Goal: Task Accomplishment & Management: Complete application form

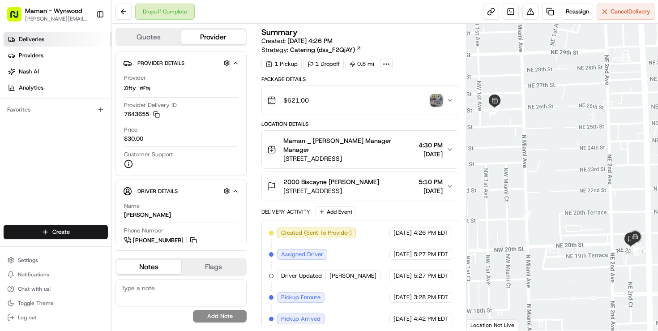
click at [43, 40] on span "Deliveries" at bounding box center [32, 39] width 26 height 8
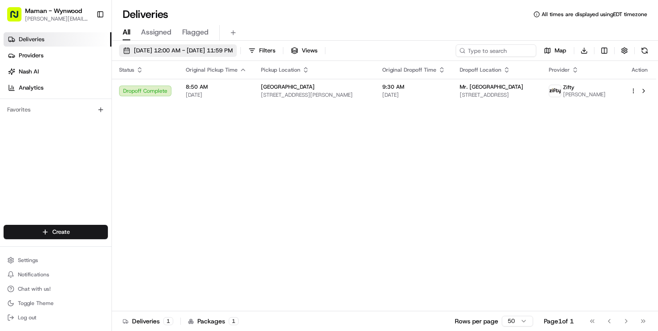
click at [135, 51] on span "[DATE] 12:00 AM - [DATE] 11:59 PM" at bounding box center [183, 51] width 99 height 8
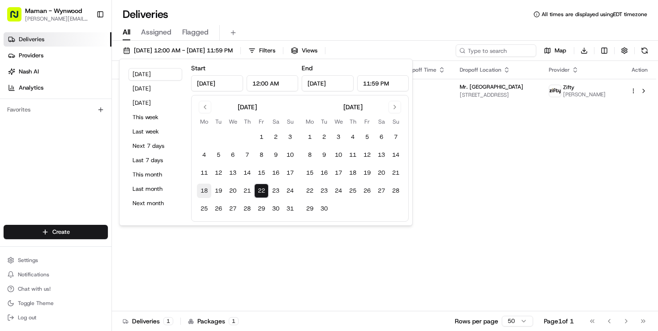
click at [205, 190] on button "18" at bounding box center [204, 190] width 14 height 14
type input "Aug 18, 2025"
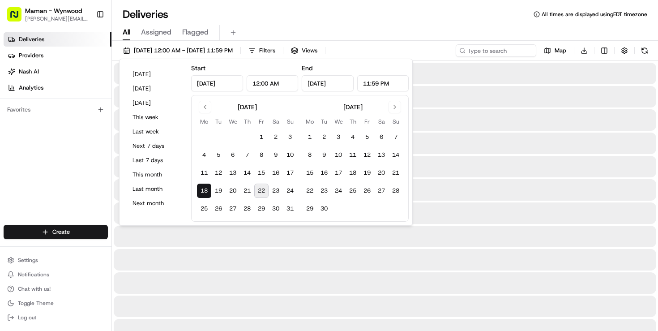
click at [205, 190] on button "18" at bounding box center [204, 190] width 14 height 14
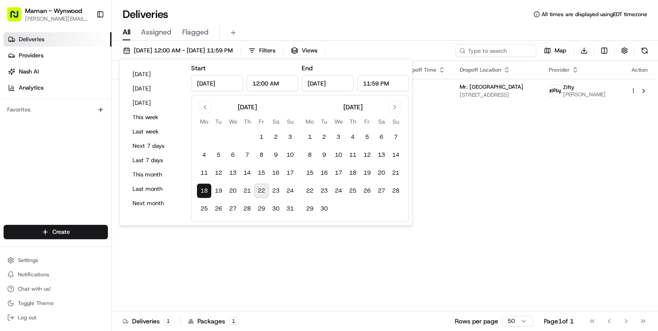
click at [418, 27] on div "All Assigned Flagged" at bounding box center [385, 33] width 546 height 16
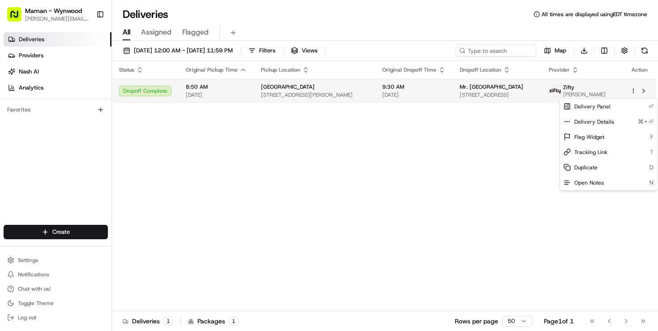
click at [633, 93] on html "Maman - Wynwood charlotte@mamannyc.com Toggle Sidebar Deliveries Providers Nash…" at bounding box center [329, 165] width 658 height 331
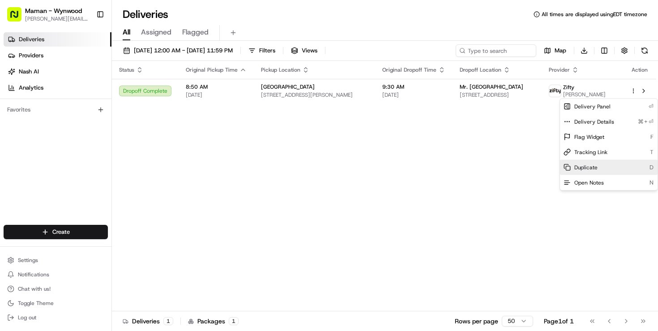
click at [579, 168] on span "Duplicate" at bounding box center [585, 167] width 23 height 7
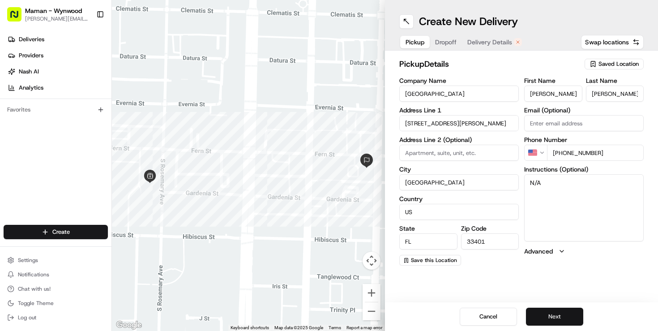
click at [564, 315] on button "Next" at bounding box center [554, 316] width 57 height 18
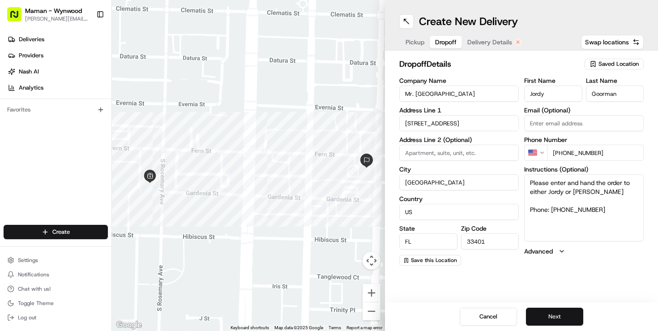
click at [563, 316] on button "Next" at bounding box center [554, 316] width 57 height 18
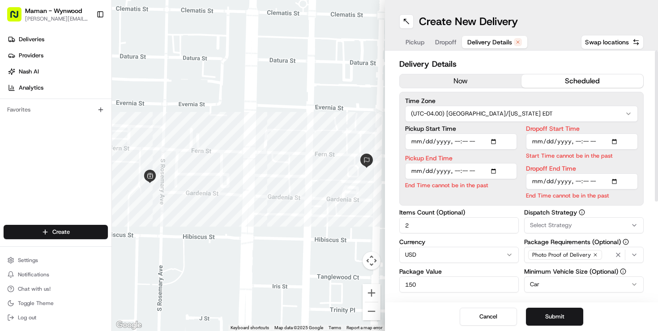
click at [497, 142] on input "Pickup Start Time" at bounding box center [461, 141] width 112 height 16
type input "2025-08-25T08:50"
click at [523, 130] on div "Pickup Start Time Pickup End Time End Time cannot be in the past Dropoff Start …" at bounding box center [521, 162] width 233 height 74
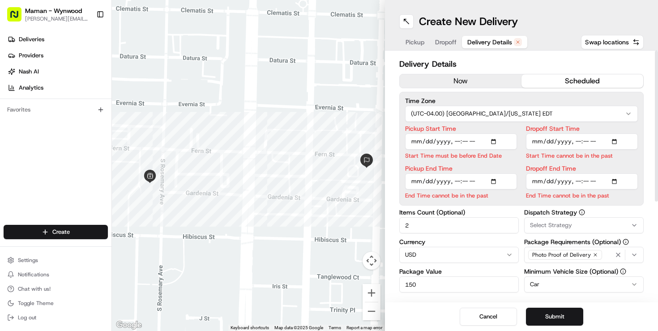
click at [495, 181] on input "Pickup End Time" at bounding box center [461, 181] width 112 height 16
type input "2025-08-25T09:00"
click at [520, 148] on div "Pickup Start Time Start Time must be before End Date Pickup End Time End Time c…" at bounding box center [521, 162] width 233 height 74
click at [615, 141] on input "Dropoff Start Time" at bounding box center [582, 141] width 112 height 16
type input "2025-08-25T09:10"
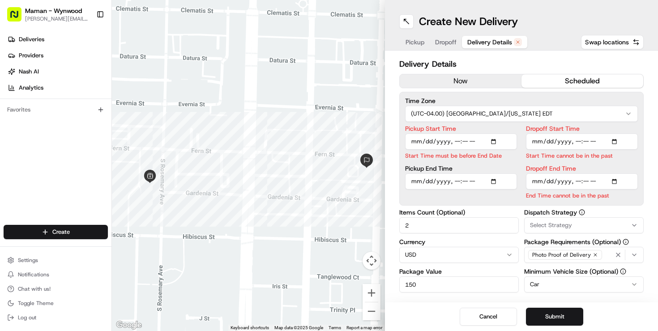
click at [521, 143] on div "Pickup Start Time Start Time must be before End Date Pickup End Time Dropoff St…" at bounding box center [521, 162] width 233 height 74
click at [616, 180] on input "Dropoff End Time" at bounding box center [582, 181] width 112 height 16
type input "2025-08-25T09:30"
click at [513, 154] on p "Start Time must be before End Date" at bounding box center [461, 155] width 112 height 9
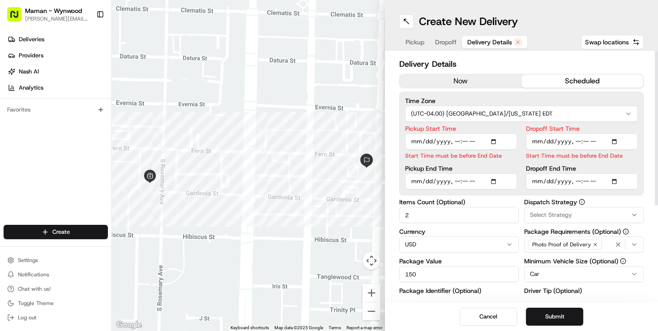
click at [503, 162] on div "Pickup Start Time Start Time must be before End Date Pickup End Time" at bounding box center [461, 157] width 112 height 64
click at [450, 140] on input "Pickup Start Time" at bounding box center [461, 141] width 112 height 16
click at [578, 144] on input "Dropoff Start Time" at bounding box center [582, 141] width 112 height 16
click at [512, 157] on label "Pickup End Time" at bounding box center [461, 158] width 112 height 6
click at [512, 163] on input "Pickup End Time" at bounding box center [461, 171] width 112 height 16
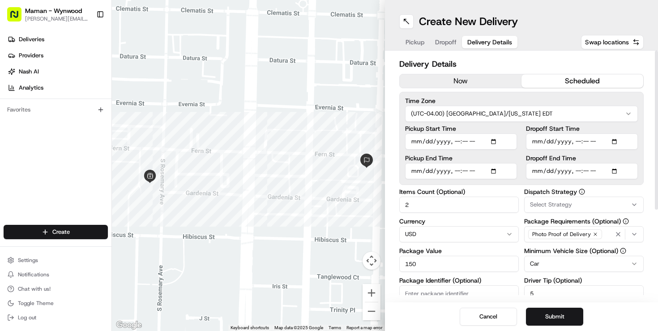
click at [543, 204] on span "Select Strategy" at bounding box center [551, 204] width 42 height 8
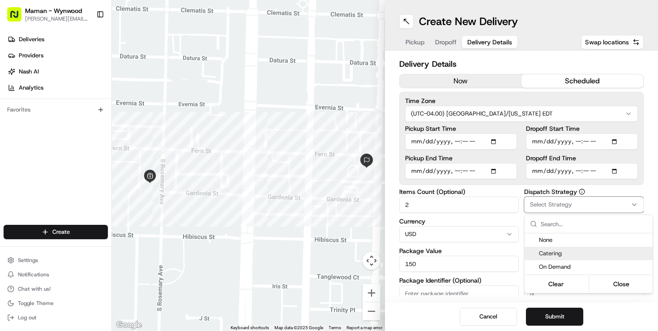
click at [543, 257] on div "Catering" at bounding box center [588, 253] width 128 height 13
click at [516, 217] on html "Maman - Wynwood [EMAIL_ADDRESS][DOMAIN_NAME] Toggle Sidebar Deliveries Provider…" at bounding box center [329, 165] width 658 height 331
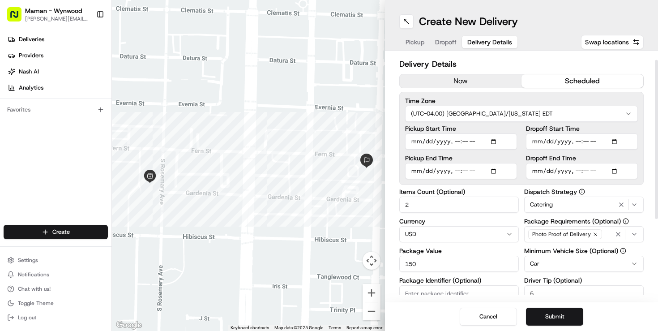
scroll to position [59, 0]
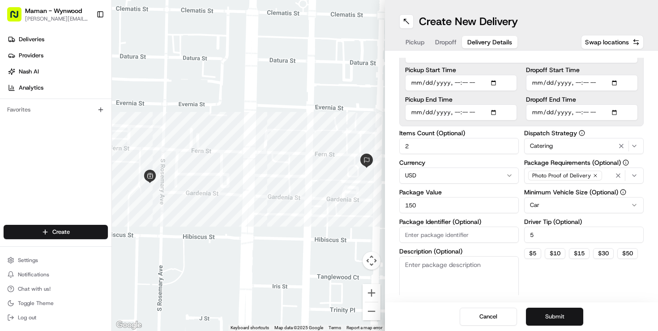
click at [558, 316] on button "Submit" at bounding box center [554, 316] width 57 height 18
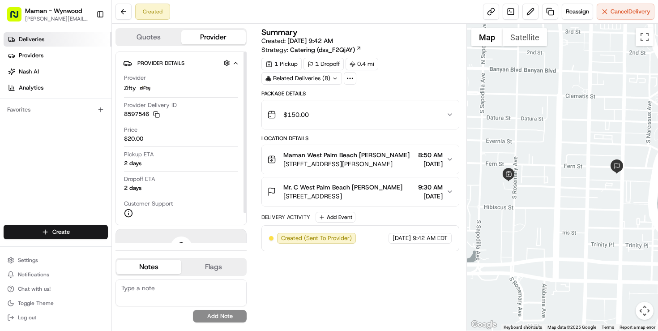
click at [39, 42] on span "Deliveries" at bounding box center [32, 39] width 26 height 8
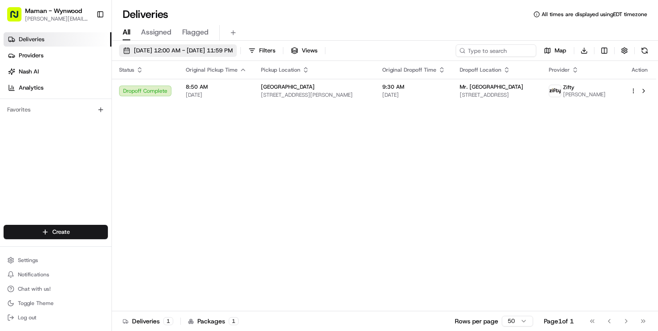
click at [184, 48] on span "[DATE] 12:00 AM - [DATE] 11:59 PM" at bounding box center [183, 51] width 99 height 8
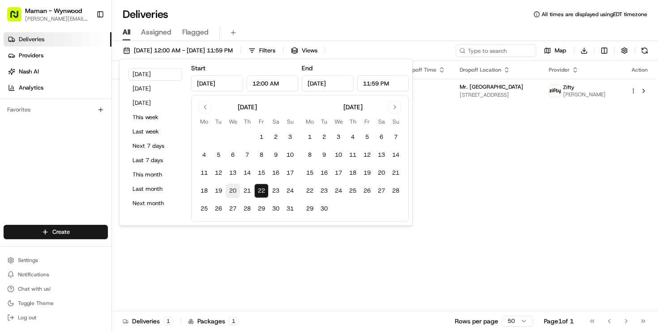
click at [231, 189] on button "20" at bounding box center [233, 190] width 14 height 14
type input "Aug 20, 2025"
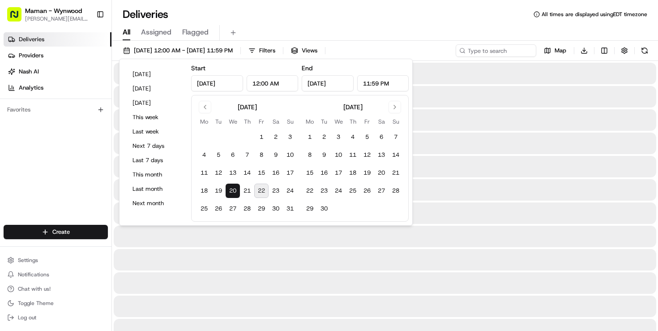
click at [231, 189] on button "20" at bounding box center [233, 190] width 14 height 14
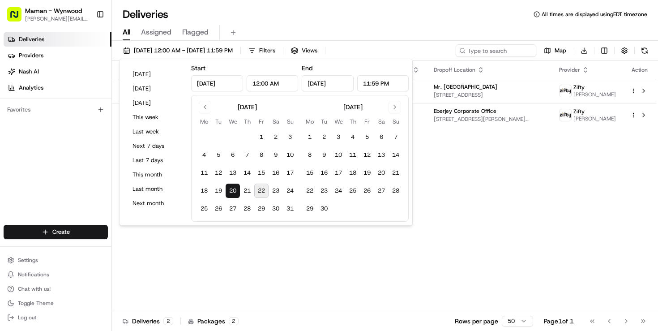
click at [419, 28] on div "All Assigned Flagged" at bounding box center [385, 33] width 546 height 16
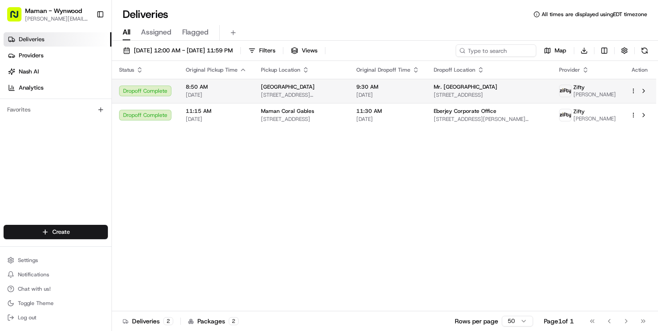
click at [634, 94] on html "Maman - Wynwood charlotte@mamannyc.com Toggle Sidebar Deliveries Providers Nash…" at bounding box center [329, 165] width 658 height 331
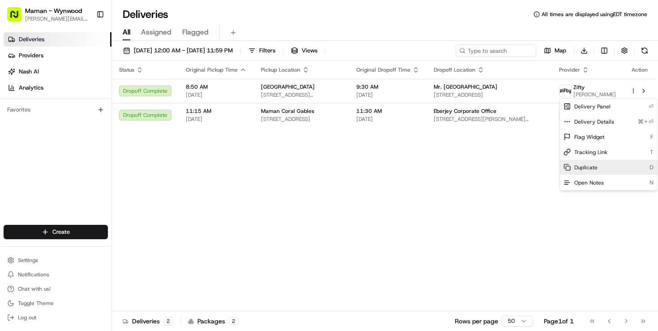
click at [581, 165] on span "Duplicate" at bounding box center [585, 167] width 23 height 7
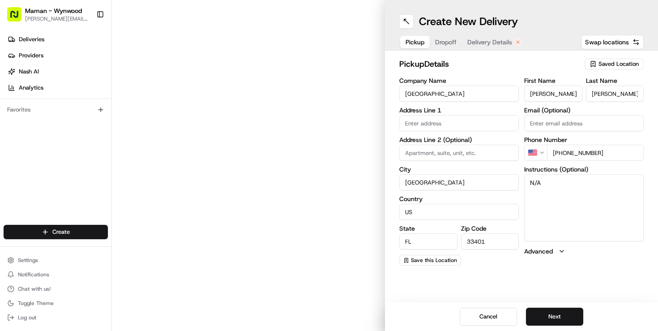
type input "[STREET_ADDRESS][PERSON_NAME]"
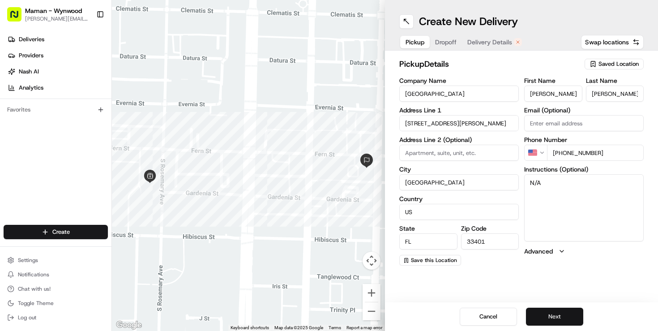
click at [550, 310] on button "Next" at bounding box center [554, 316] width 57 height 18
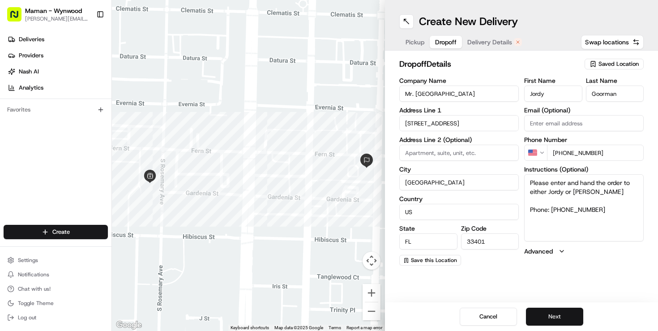
click at [548, 315] on button "Next" at bounding box center [554, 316] width 57 height 18
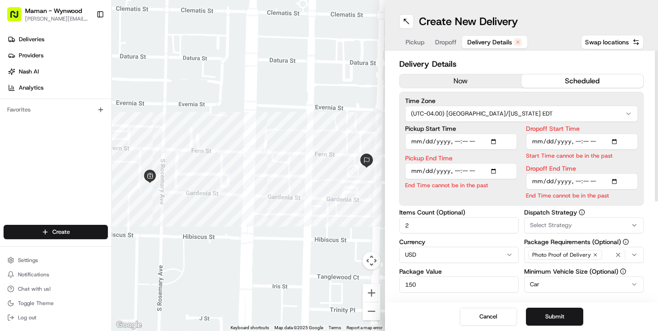
click at [494, 142] on input "Pickup Start Time" at bounding box center [461, 141] width 112 height 16
type input "[DATE]T08:50"
click at [516, 131] on label "Pickup Start Time" at bounding box center [461, 128] width 112 height 6
click at [516, 133] on input "Pickup Start Time" at bounding box center [461, 141] width 112 height 16
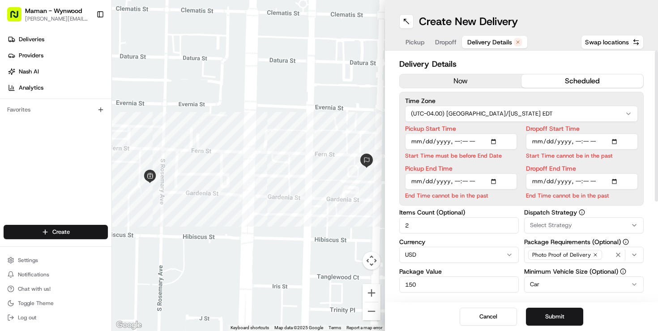
click at [499, 179] on input "Pickup End Time" at bounding box center [461, 181] width 112 height 16
type input "[DATE]T09:00"
click at [522, 132] on div "Pickup Start Time Start Time must be before End Date Pickup End Time End Time c…" at bounding box center [521, 162] width 233 height 74
click at [617, 143] on input "Dropoff Start Time" at bounding box center [582, 141] width 112 height 16
type input "2025-08-27T09:10"
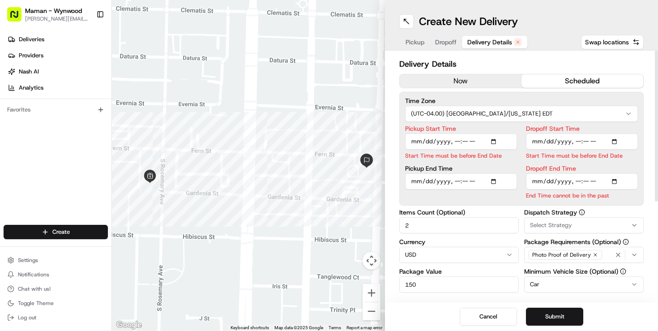
click at [520, 132] on div "Pickup Start Time Start Time must be before End Date Pickup End Time Dropoff St…" at bounding box center [521, 162] width 233 height 74
click at [618, 181] on input "Dropoff End Time" at bounding box center [582, 181] width 112 height 16
type input "2025-08-27T09:30"
click at [522, 165] on div "Pickup Start Time Start Time must be before End Date Pickup End Time Dropoff St…" at bounding box center [521, 162] width 233 height 74
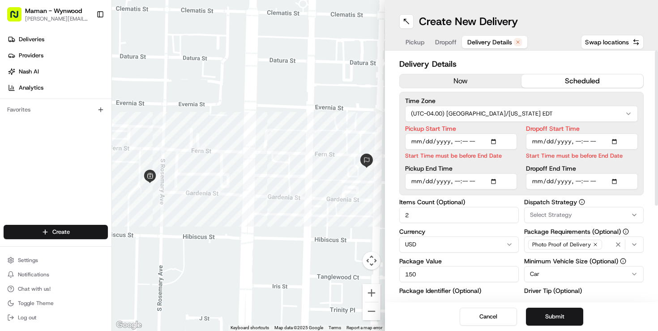
click at [537, 144] on input "Dropoff Start Time" at bounding box center [582, 141] width 112 height 16
click at [516, 156] on p "Start Time must be before End Date" at bounding box center [461, 155] width 112 height 9
click at [471, 147] on input "Pickup Start Time" at bounding box center [461, 141] width 112 height 16
click at [477, 128] on label "Pickup Start Time" at bounding box center [461, 128] width 112 height 6
click at [477, 133] on input "Pickup Start Time" at bounding box center [461, 141] width 112 height 16
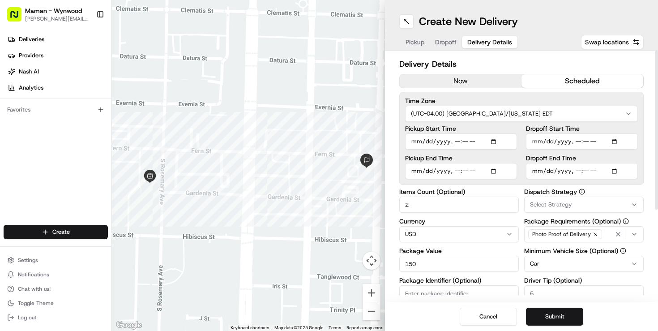
click at [546, 207] on span "Select Strategy" at bounding box center [551, 204] width 42 height 8
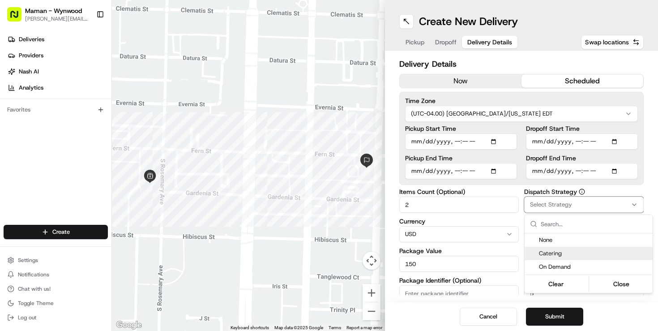
drag, startPoint x: 541, startPoint y: 260, endPoint x: 547, endPoint y: 250, distance: 12.3
click at [547, 250] on div "None Catering On Demand" at bounding box center [588, 253] width 128 height 40
click at [547, 250] on span "Catering" at bounding box center [594, 253] width 110 height 8
click at [509, 213] on html "Maman - Wynwood [EMAIL_ADDRESS][DOMAIN_NAME] Toggle Sidebar Deliveries Provider…" at bounding box center [329, 165] width 658 height 331
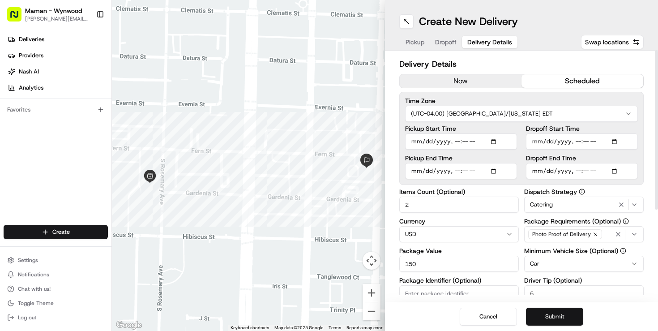
click at [562, 319] on button "Submit" at bounding box center [554, 316] width 57 height 18
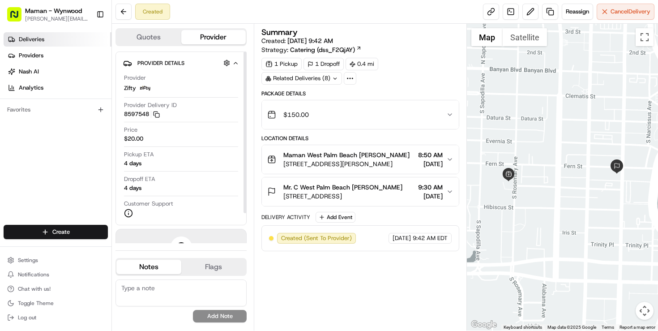
click at [12, 34] on link "Deliveries" at bounding box center [58, 39] width 108 height 14
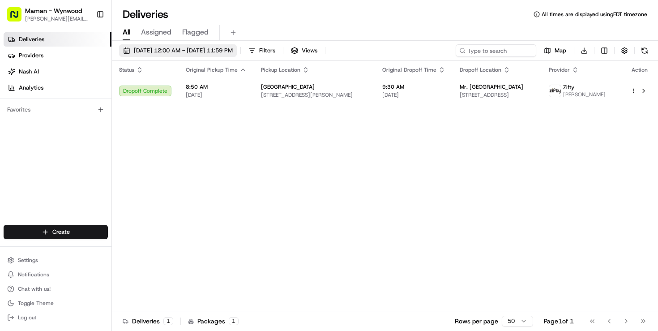
click at [233, 53] on span "[DATE] 12:00 AM - [DATE] 11:59 PM" at bounding box center [183, 51] width 99 height 8
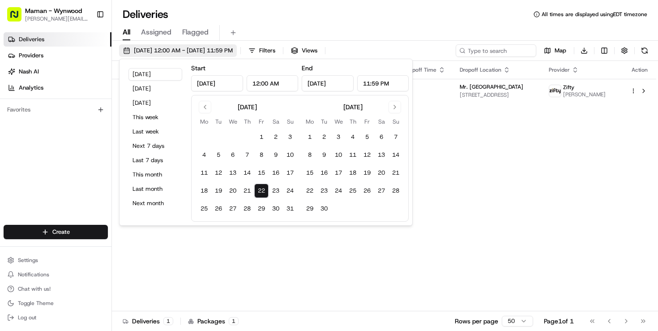
click at [144, 55] on button "[DATE] 12:00 AM - [DATE] 11:59 PM" at bounding box center [178, 50] width 118 height 13
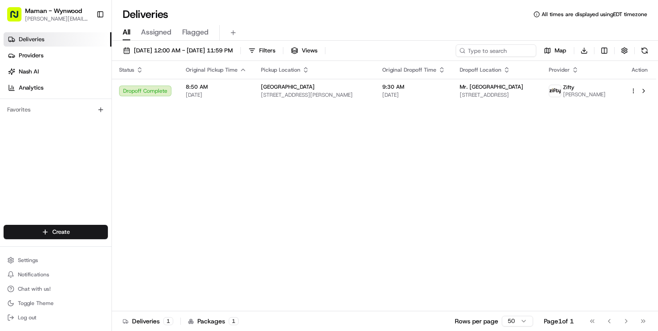
click at [139, 38] on div "All Assigned Flagged" at bounding box center [385, 33] width 546 height 16
click at [148, 47] on span "[DATE] 12:00 AM - [DATE] 11:59 PM" at bounding box center [183, 51] width 99 height 8
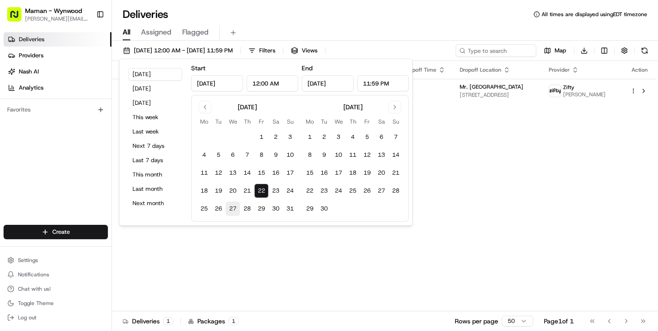
click at [236, 209] on button "27" at bounding box center [233, 208] width 14 height 14
type input "Aug 27, 2025"
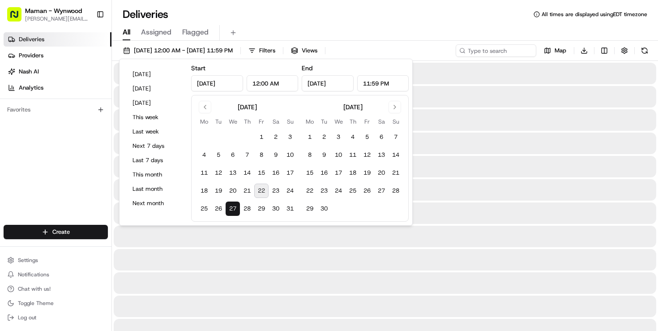
click at [236, 209] on button "27" at bounding box center [233, 208] width 14 height 14
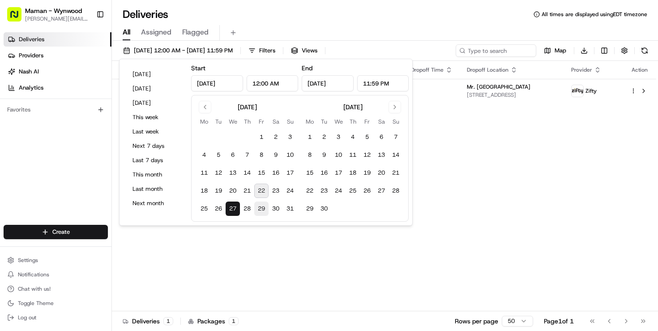
click at [262, 206] on button "29" at bounding box center [261, 208] width 14 height 14
type input "Aug 29, 2025"
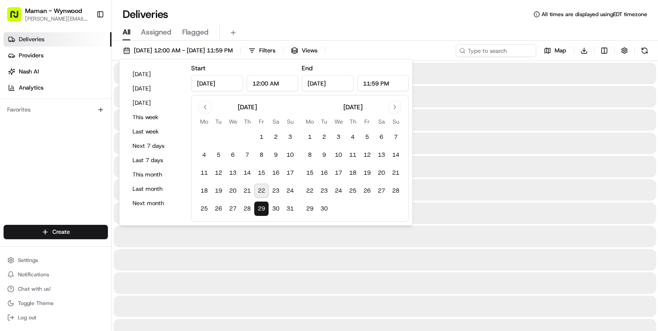
click at [262, 206] on button "29" at bounding box center [261, 208] width 14 height 14
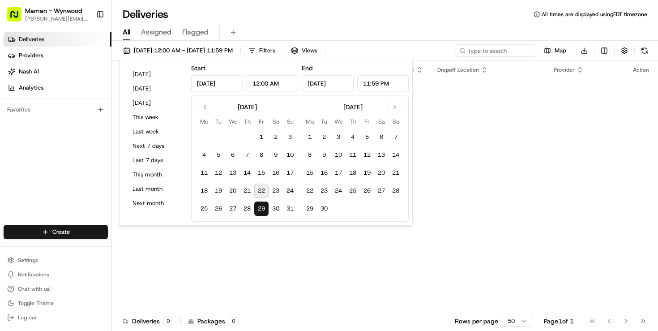
click at [261, 186] on button "22" at bounding box center [261, 190] width 14 height 14
type input "[DATE]"
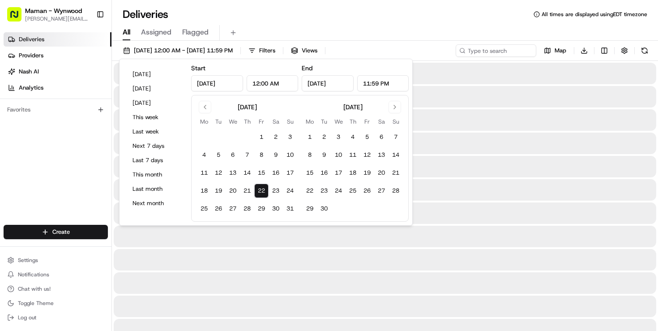
click at [261, 186] on button "22" at bounding box center [261, 190] width 14 height 14
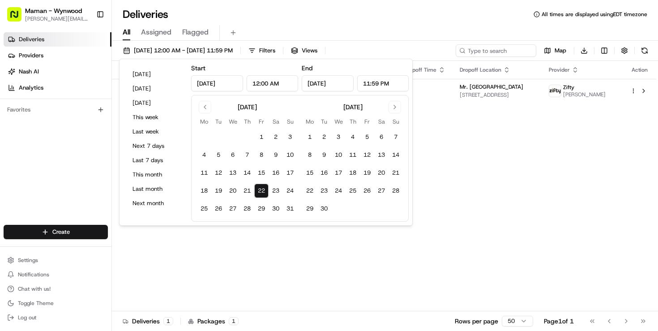
click at [391, 30] on div "All Assigned Flagged" at bounding box center [385, 33] width 546 height 16
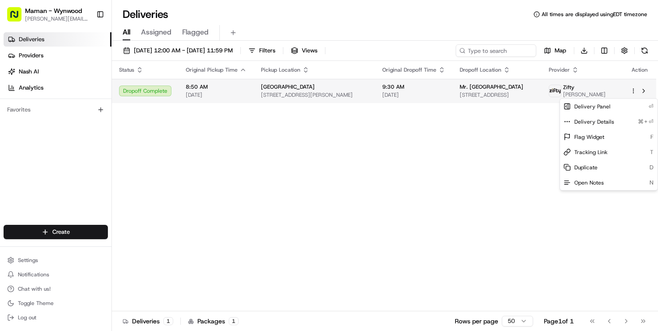
click at [633, 93] on html "Maman - Wynwood charlotte@mamannyc.com Toggle Sidebar Deliveries Providers Nash…" at bounding box center [329, 165] width 658 height 331
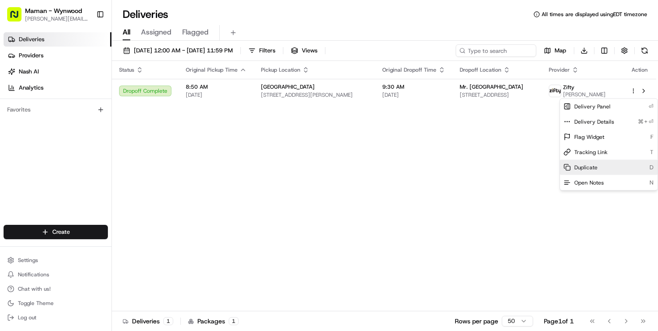
click at [579, 169] on span "Duplicate" at bounding box center [585, 167] width 23 height 7
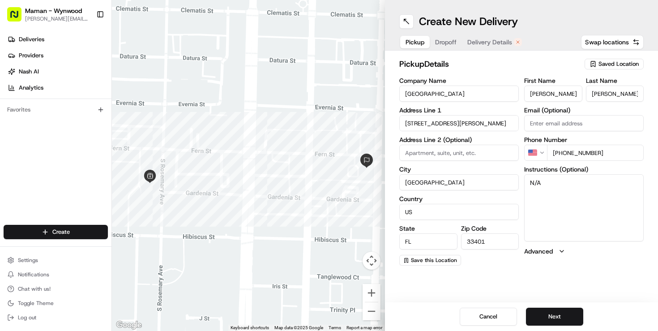
click at [550, 305] on div "Cancel Next" at bounding box center [521, 316] width 273 height 29
click at [550, 312] on button "Next" at bounding box center [554, 316] width 57 height 18
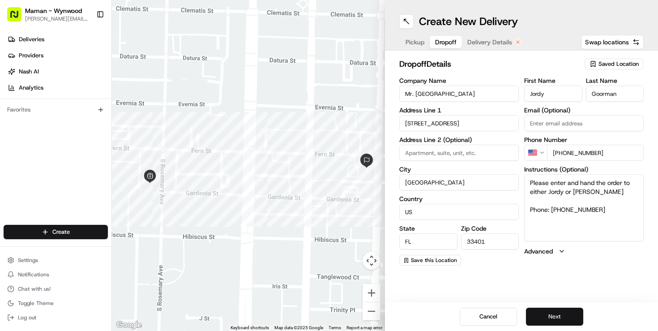
click at [550, 315] on button "Next" at bounding box center [554, 316] width 57 height 18
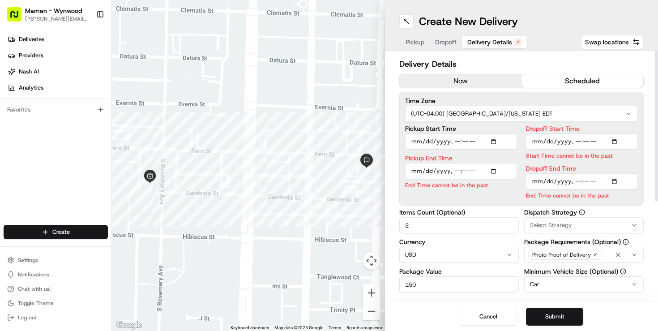
click at [495, 139] on input "Pickup Start Time" at bounding box center [461, 141] width 112 height 16
type input "2025-08-29T08:50"
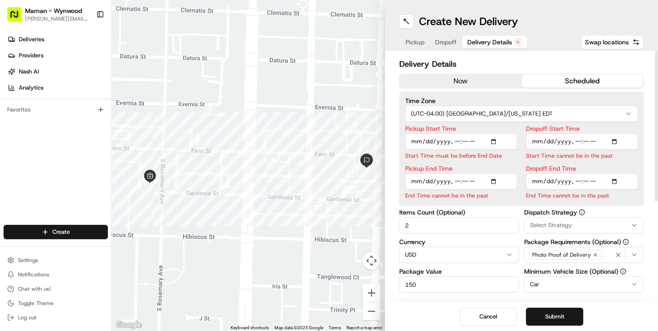
click at [518, 126] on div "Pickup Start Time Start Time must be before End Date Pickup End Time End Time c…" at bounding box center [521, 162] width 233 height 74
click at [497, 180] on input "Pickup End Time" at bounding box center [461, 181] width 112 height 16
type input "2025-08-29T09:00"
click at [618, 143] on input "Dropoff Start Time" at bounding box center [582, 141] width 112 height 16
type input "2025-08-29T09:10"
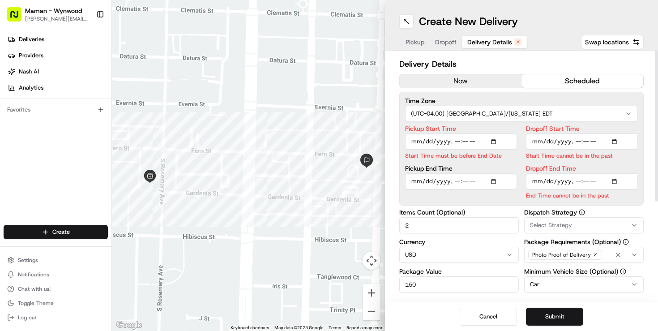
click at [522, 133] on div "Pickup Start Time Start Time must be before End Date Pickup End Time Dropoff St…" at bounding box center [521, 162] width 233 height 74
click at [617, 183] on input "Dropoff End Time" at bounding box center [582, 181] width 112 height 16
type input "2025-08-29T09:30"
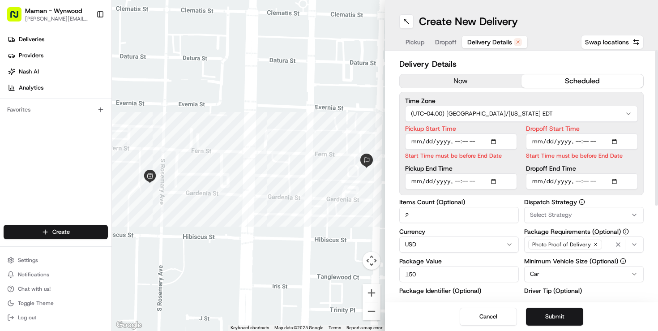
click at [516, 160] on div "Pickup Start Time Start Time must be before End Date Pickup End Time" at bounding box center [461, 157] width 112 height 64
click at [547, 144] on input "Dropoff Start Time" at bounding box center [582, 141] width 112 height 16
click at [505, 160] on div "Pickup Start Time Start Time must be before End Date Pickup End Time" at bounding box center [461, 157] width 112 height 64
click at [471, 143] on input "Pickup Start Time" at bounding box center [461, 141] width 112 height 16
click at [479, 124] on div "Time Zone (UTC-04.00) America/New York EDT Pickup Start Time Start Time must be…" at bounding box center [521, 143] width 244 height 103
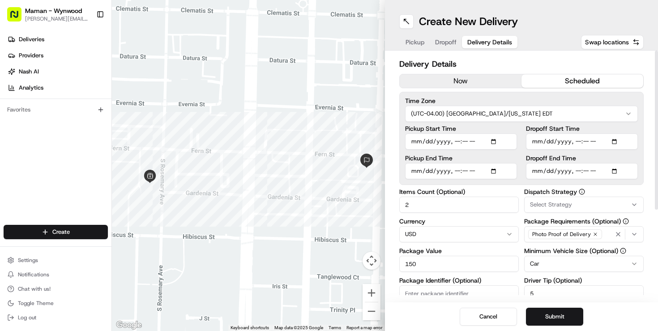
click at [536, 196] on div "Dispatch Strategy Select Strategy" at bounding box center [583, 200] width 119 height 24
click at [536, 205] on span "Select Strategy" at bounding box center [551, 204] width 42 height 8
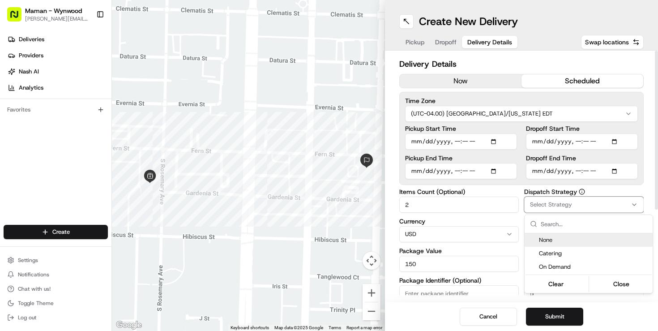
click at [538, 247] on div "Catering" at bounding box center [588, 253] width 128 height 13
click at [518, 194] on html "Maman - Wynwood [EMAIL_ADDRESS][DOMAIN_NAME] Toggle Sidebar Deliveries Provider…" at bounding box center [329, 165] width 658 height 331
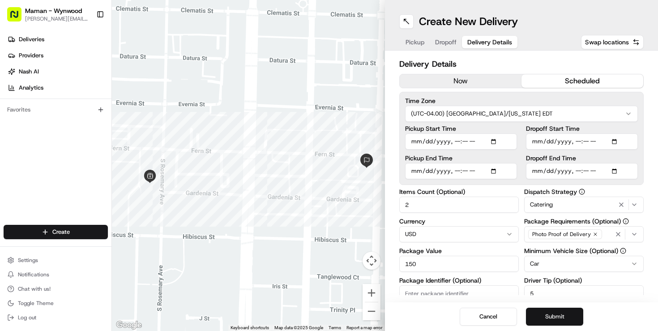
click at [550, 322] on button "Submit" at bounding box center [554, 316] width 57 height 18
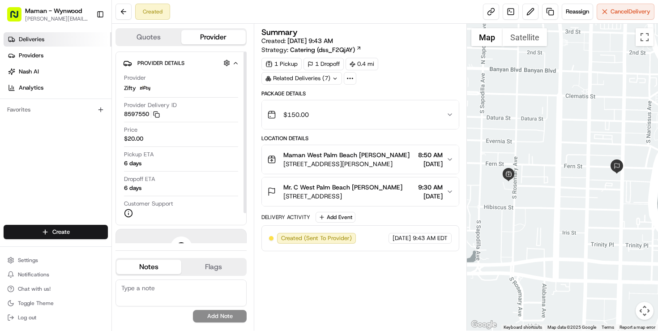
click at [36, 36] on span "Deliveries" at bounding box center [32, 39] width 26 height 8
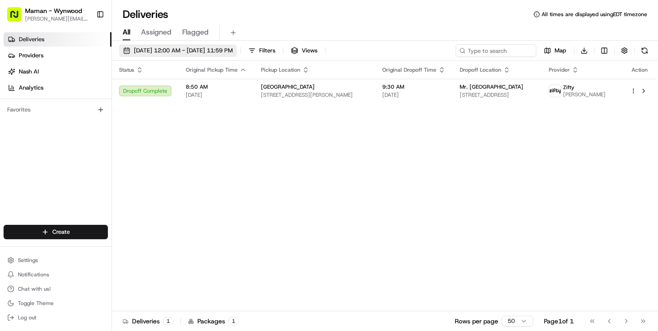
click at [179, 45] on button "[DATE] 12:00 AM - [DATE] 11:59 PM" at bounding box center [178, 50] width 118 height 13
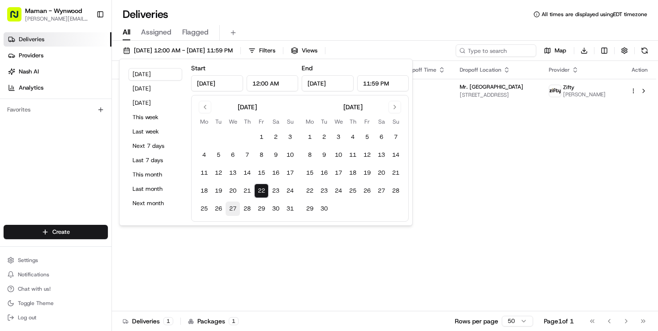
click at [229, 206] on button "27" at bounding box center [233, 208] width 14 height 14
type input "Aug 27, 2025"
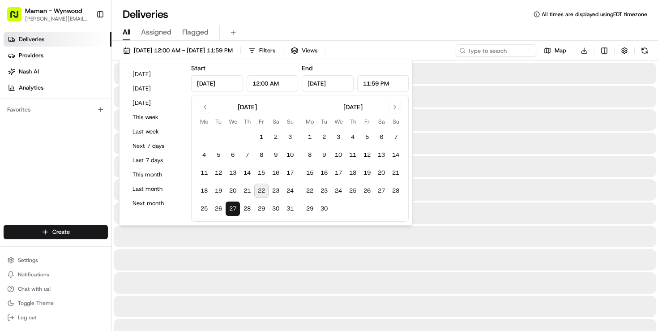
click at [229, 206] on button "27" at bounding box center [233, 208] width 14 height 14
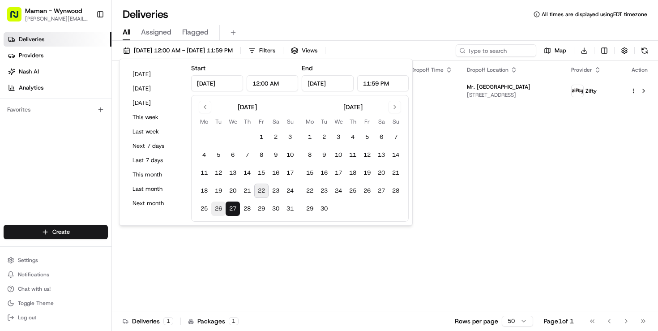
click at [219, 212] on button "26" at bounding box center [218, 208] width 14 height 14
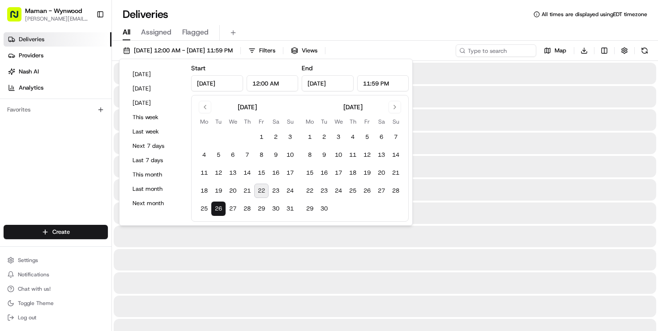
type input "[DATE]"
click at [219, 212] on button "26" at bounding box center [218, 208] width 14 height 14
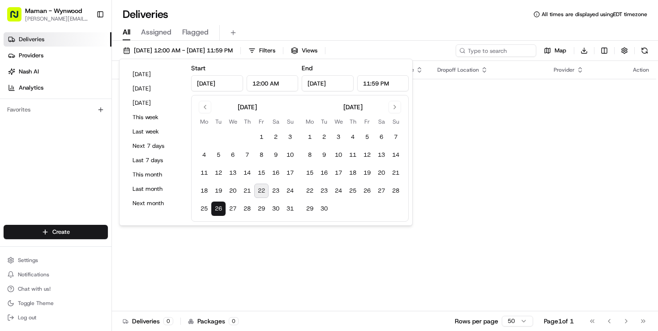
click at [502, 126] on div "Status Original Pickup Time Pickup Location Original Dropoff Time Dropoff Locat…" at bounding box center [384, 186] width 544 height 250
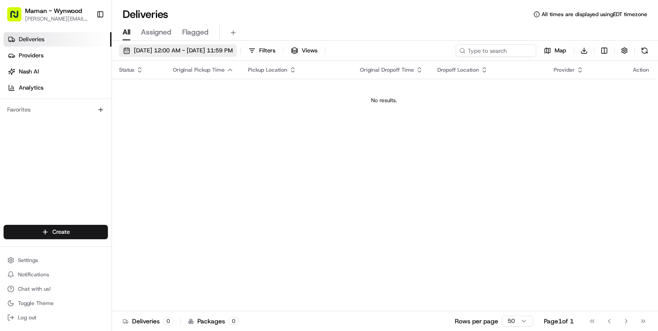
click at [169, 47] on span "[DATE] 12:00 AM - [DATE] 11:59 PM" at bounding box center [183, 51] width 99 height 8
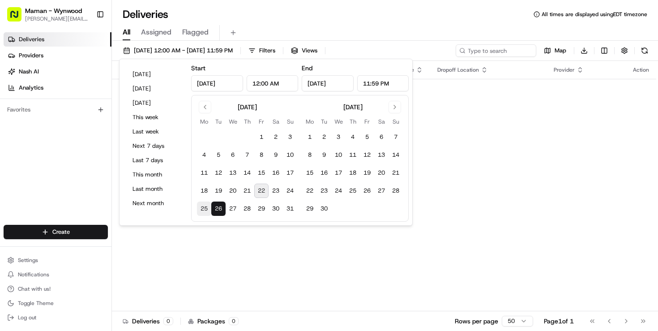
click at [202, 212] on button "25" at bounding box center [204, 208] width 14 height 14
type input "Aug 25, 2025"
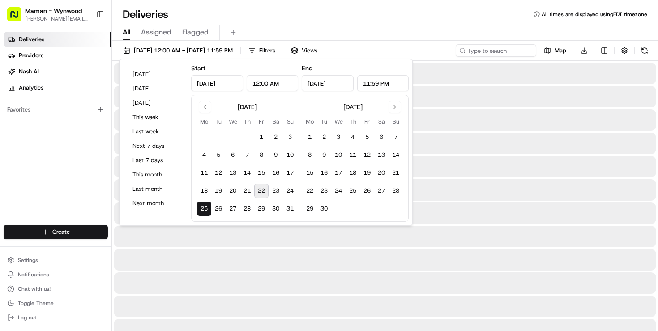
click at [202, 212] on button "25" at bounding box center [204, 208] width 14 height 14
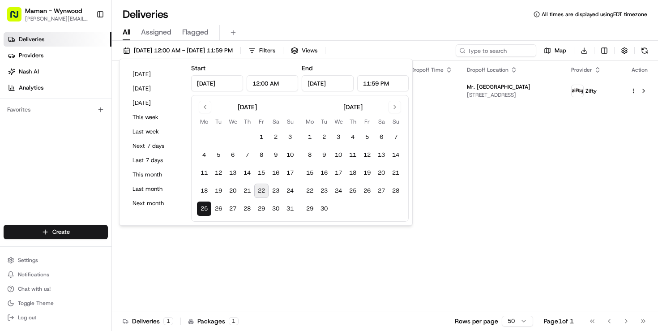
click at [441, 35] on div "All Assigned Flagged" at bounding box center [385, 33] width 546 height 16
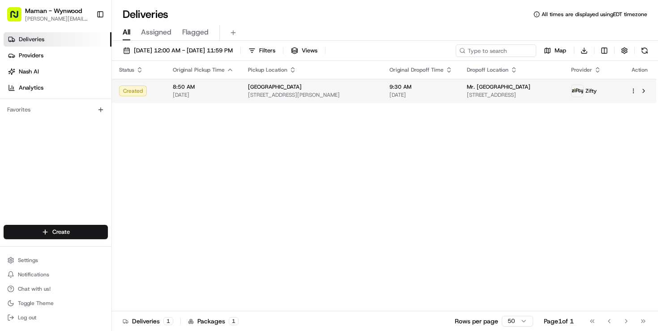
click at [631, 91] on html "Maman - Wynwood charlotte@mamannyc.com Toggle Sidebar Deliveries Providers Nash…" at bounding box center [329, 165] width 658 height 331
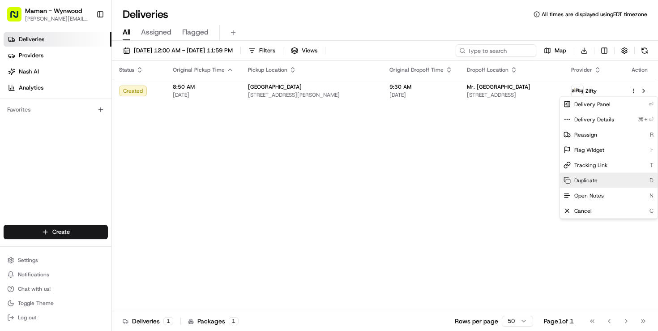
click at [576, 177] on span "Duplicate" at bounding box center [585, 180] width 23 height 7
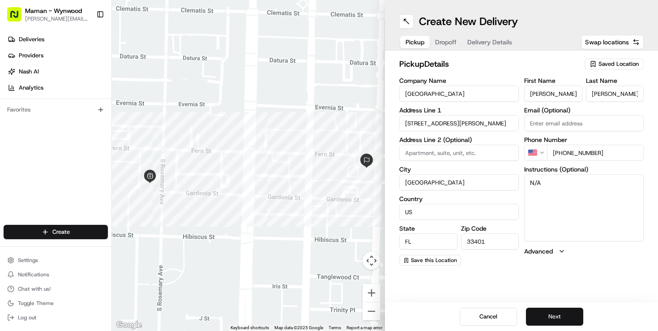
click at [548, 315] on button "Next" at bounding box center [554, 316] width 57 height 18
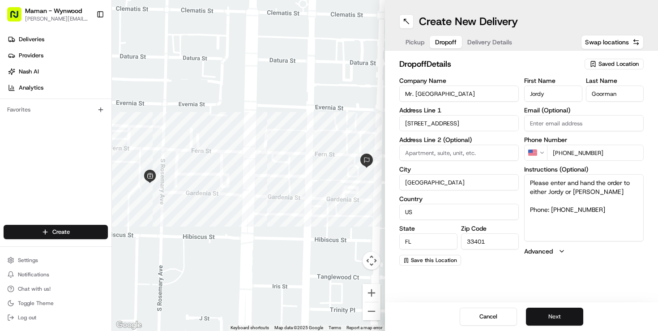
click at [548, 315] on button "Next" at bounding box center [554, 316] width 57 height 18
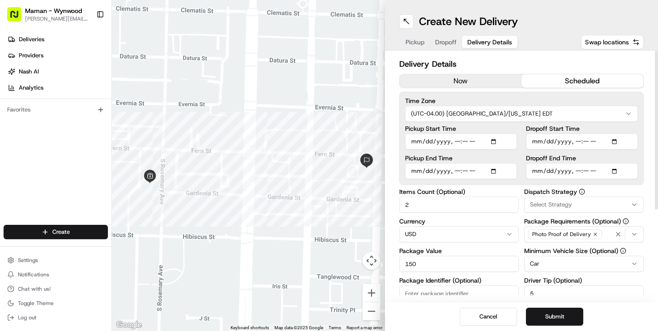
click at [495, 141] on input "Pickup Start Time" at bounding box center [461, 141] width 112 height 16
type input "[DATE]T08:50"
click at [512, 131] on label "Pickup Start Time" at bounding box center [461, 128] width 112 height 6
click at [512, 133] on input "Pickup Start Time" at bounding box center [461, 141] width 112 height 16
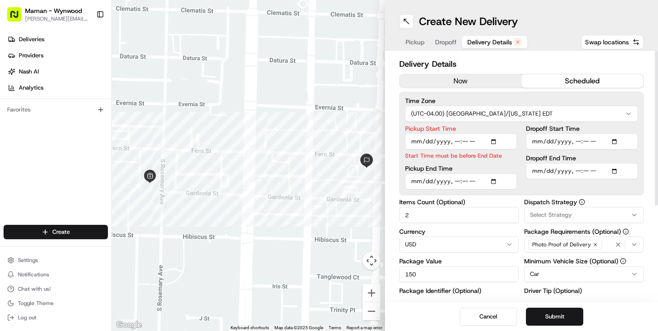
click at [495, 183] on input "Pickup End Time" at bounding box center [461, 181] width 112 height 16
type input "[DATE]T09:00"
click at [510, 162] on div "Pickup Start Time Start Time must be before End Date Pickup End Time" at bounding box center [461, 157] width 112 height 64
click at [466, 140] on input "Pickup Start Time" at bounding box center [461, 141] width 112 height 16
type input "[DATE]T08:45"
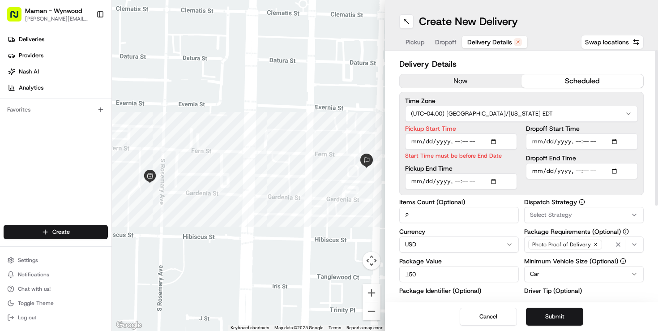
click at [524, 153] on div "Pickup Start Time Start Time must be before End Date Pickup End Time Dropoff St…" at bounding box center [521, 157] width 233 height 64
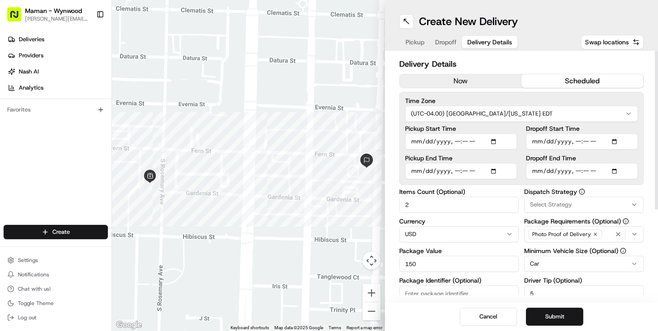
click at [460, 169] on input "Pickup End Time" at bounding box center [461, 171] width 112 height 16
type input "[DATE]T08:50"
click at [517, 151] on div "Pickup Start Time Pickup End Time Dropoff Start Time Dropoff End Time" at bounding box center [521, 152] width 233 height 54
click at [618, 139] on input "Dropoff Start Time" at bounding box center [582, 141] width 112 height 16
type input "[DATE]T09:10"
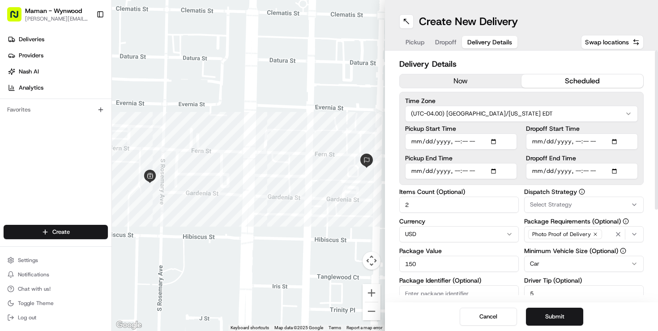
click at [588, 140] on input "Dropoff Start Time" at bounding box center [582, 141] width 112 height 16
click at [577, 140] on input "Dropoff Start Time" at bounding box center [582, 141] width 112 height 16
type input "[DATE]T08:55"
click at [588, 170] on div "Dropoff End Time" at bounding box center [582, 167] width 112 height 24
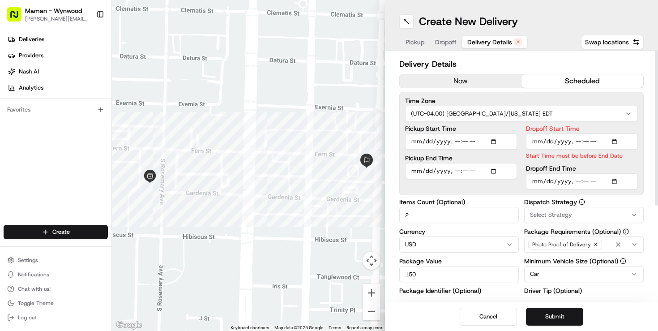
click at [617, 183] on input "Dropoff End Time" at bounding box center [582, 181] width 112 height 16
type input "[DATE]T09:00"
click at [522, 179] on div "Pickup Start Time Pickup End Time Dropoff Start Time Start Time must be before …" at bounding box center [521, 157] width 233 height 64
click at [516, 193] on div "Time Zone (UTC-04.00) [GEOGRAPHIC_DATA]/[US_STATE] EDT Pickup Start Time Pickup…" at bounding box center [521, 143] width 244 height 103
click at [556, 183] on input "Dropoff End Time" at bounding box center [582, 181] width 112 height 16
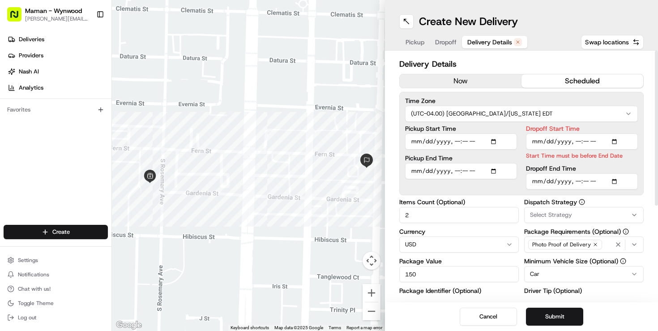
click at [545, 132] on label "Dropoff Start Time" at bounding box center [582, 128] width 112 height 6
click at [545, 133] on input "Dropoff Start Time" at bounding box center [582, 141] width 112 height 16
click at [542, 138] on input "Dropoff Start Time" at bounding box center [582, 141] width 112 height 16
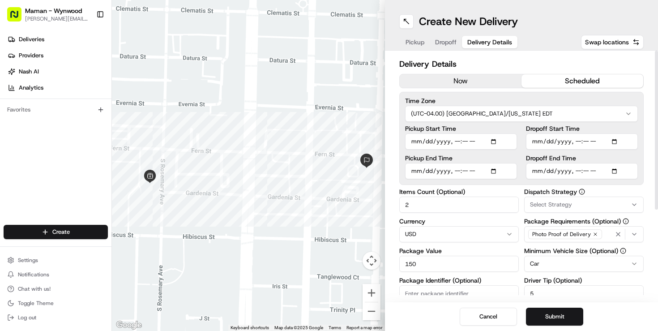
click at [514, 181] on div "Time Zone (UTC-04.00) [GEOGRAPHIC_DATA]/[US_STATE] EDT Pickup Start Time Pickup…" at bounding box center [521, 138] width 244 height 93
click at [542, 209] on button "Select Strategy" at bounding box center [583, 204] width 119 height 16
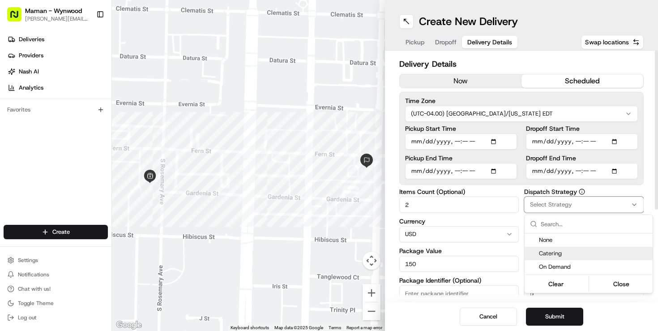
click at [541, 255] on span "Catering" at bounding box center [594, 253] width 110 height 8
click at [505, 218] on html "Maman - Wynwood [EMAIL_ADDRESS][DOMAIN_NAME] Toggle Sidebar Deliveries Provider…" at bounding box center [329, 165] width 658 height 331
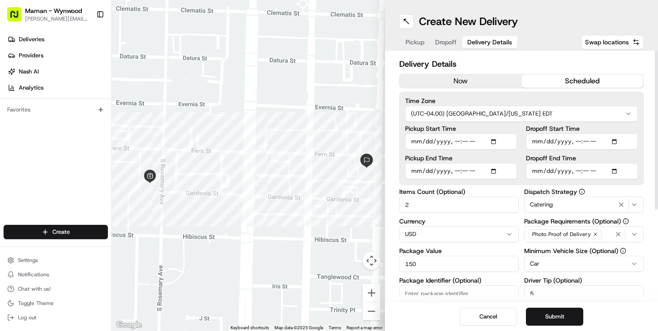
drag, startPoint x: 434, startPoint y: 261, endPoint x: 388, endPoint y: 260, distance: 46.1
click at [388, 261] on div "Delivery Details now scheduled Time Zone (UTC-04.00) [GEOGRAPHIC_DATA]/[US_STAT…" at bounding box center [521, 177] width 273 height 252
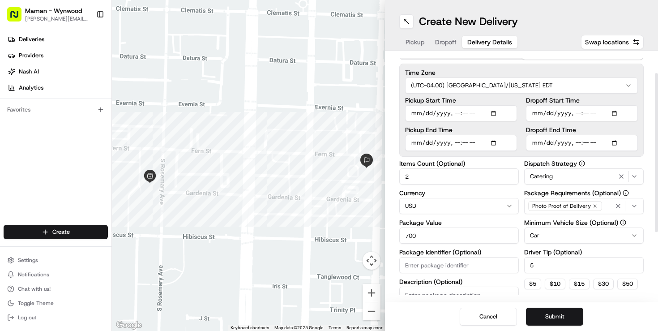
scroll to position [60, 0]
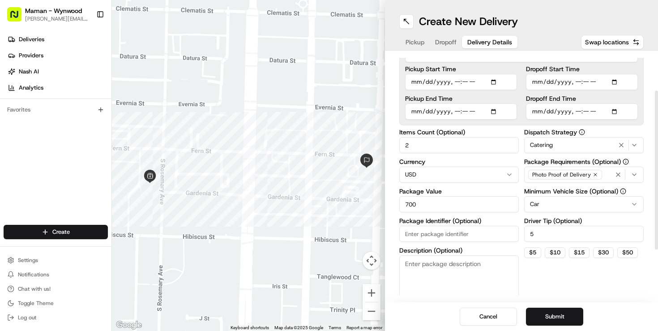
drag, startPoint x: 421, startPoint y: 201, endPoint x: 395, endPoint y: 201, distance: 26.4
click at [395, 201] on div "Delivery Details now scheduled Time Zone (UTC-04.00) [GEOGRAPHIC_DATA]/[US_STAT…" at bounding box center [521, 177] width 273 height 252
type input "6"
type input "600"
click at [551, 318] on button "Submit" at bounding box center [554, 316] width 57 height 18
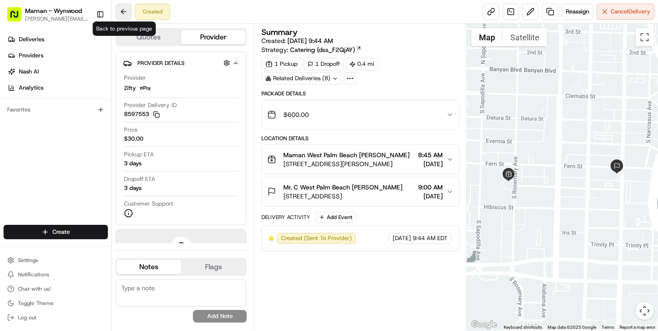
click at [125, 13] on button at bounding box center [123, 12] width 16 height 16
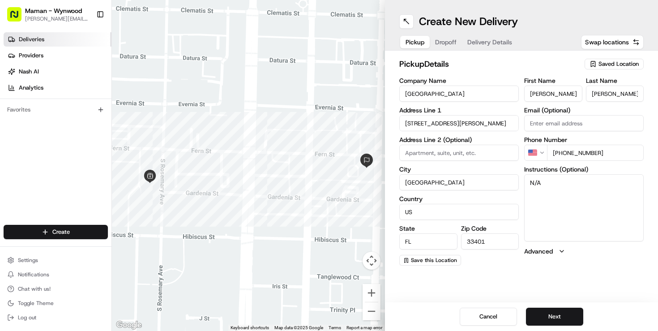
click at [38, 40] on span "Deliveries" at bounding box center [32, 39] width 26 height 8
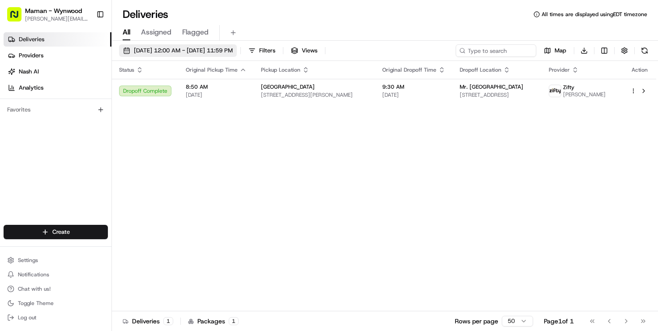
click at [163, 51] on span "[DATE] 12:00 AM - [DATE] 11:59 PM" at bounding box center [183, 51] width 99 height 8
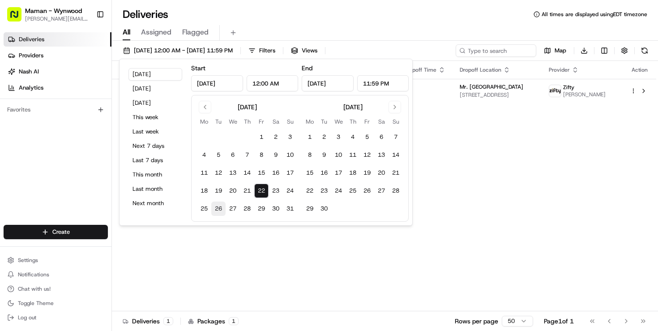
click at [221, 205] on button "26" at bounding box center [218, 208] width 14 height 14
type input "[DATE]"
click at [221, 205] on button "26" at bounding box center [218, 208] width 14 height 14
click at [306, 17] on div "Deliveries All times are displayed using EDT timezone" at bounding box center [385, 14] width 546 height 14
